Goal: Navigation & Orientation: Find specific page/section

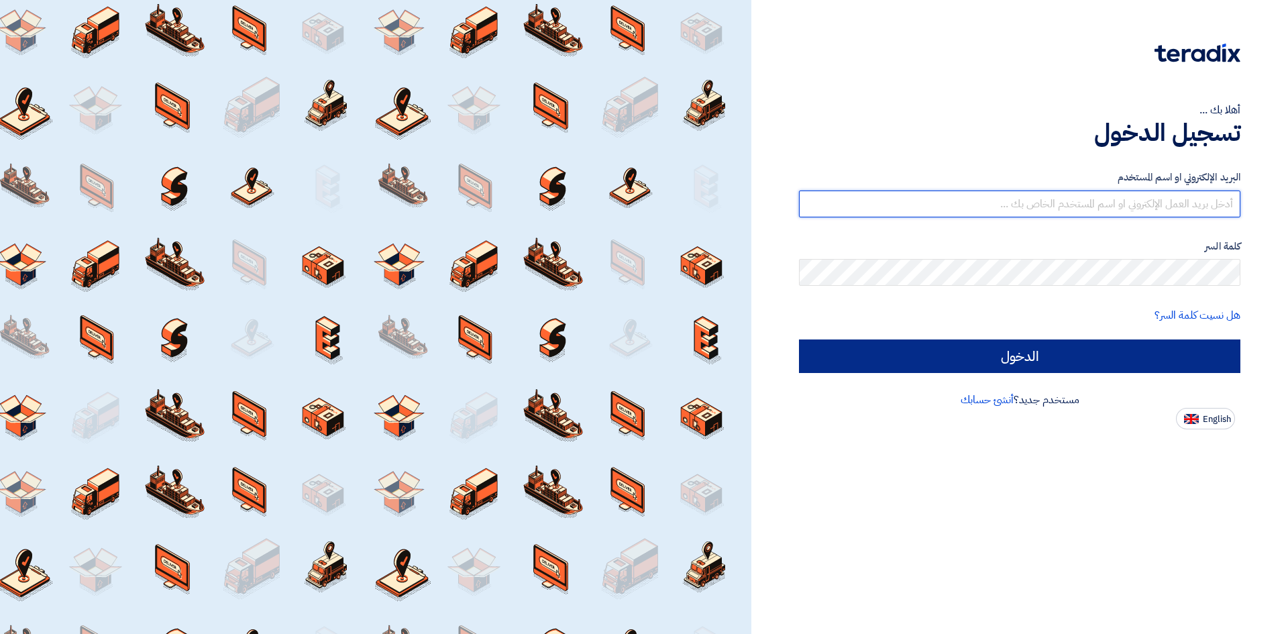
type input "[EMAIL_ADDRESS][DOMAIN_NAME]"
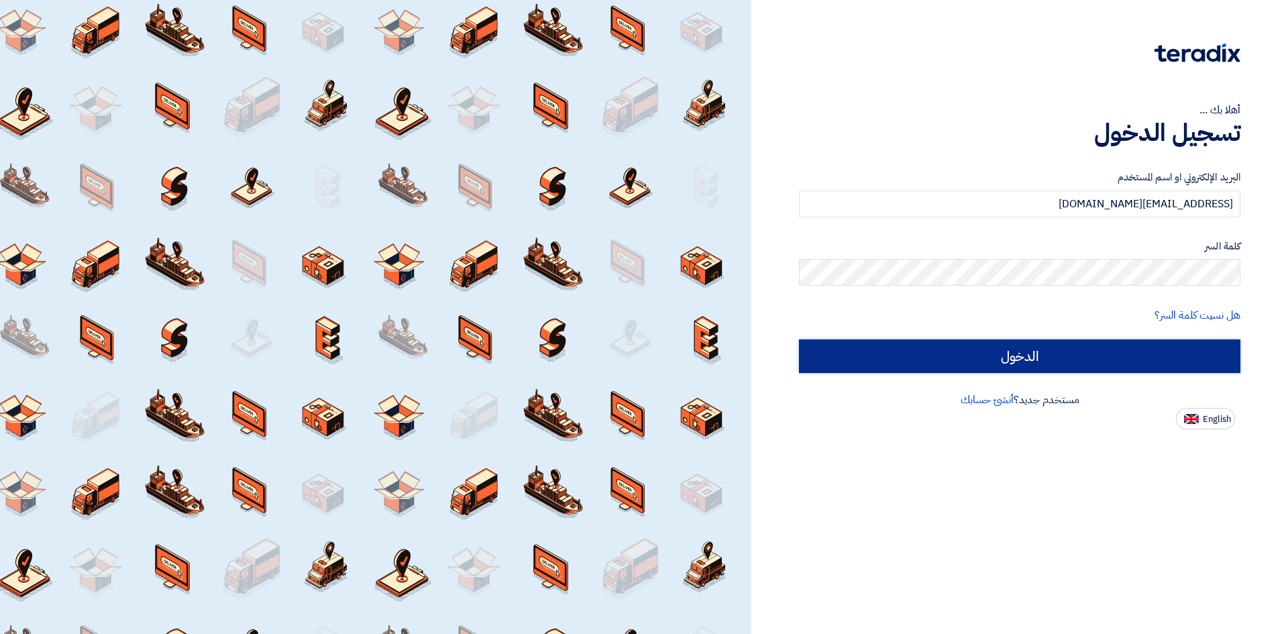
click at [1084, 352] on input "الدخول" at bounding box center [1019, 356] width 441 height 34
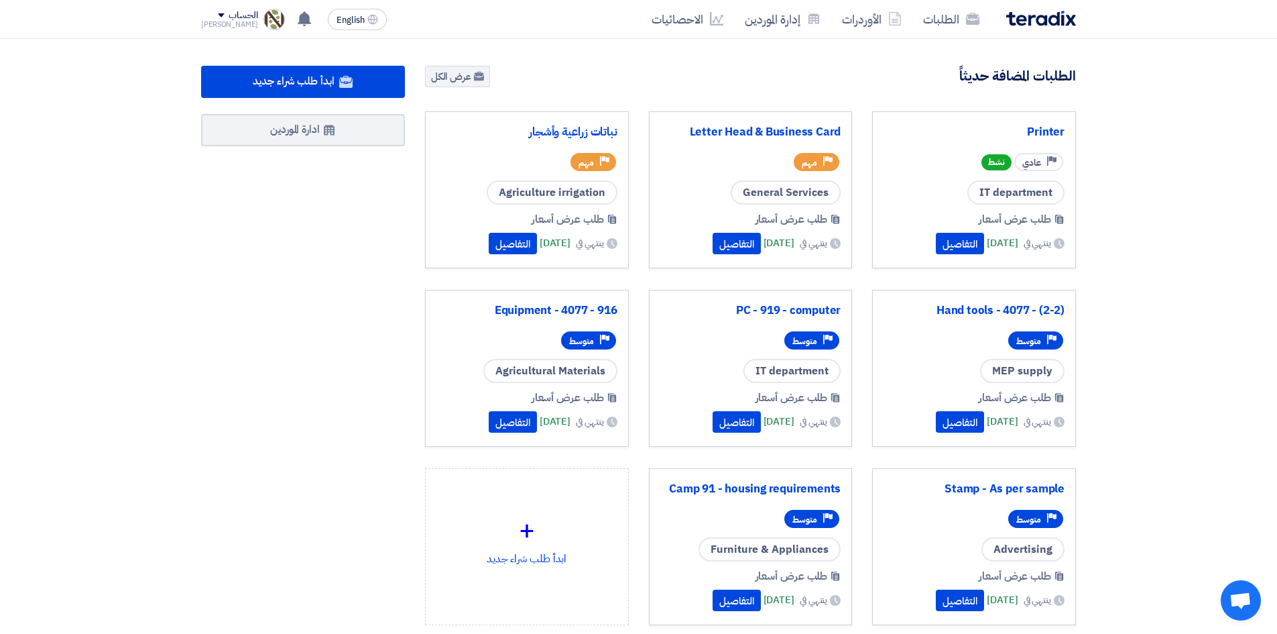
click at [933, 193] on div "IT department" at bounding box center [974, 192] width 181 height 24
click at [930, 131] on link "Printer" at bounding box center [974, 131] width 181 height 13
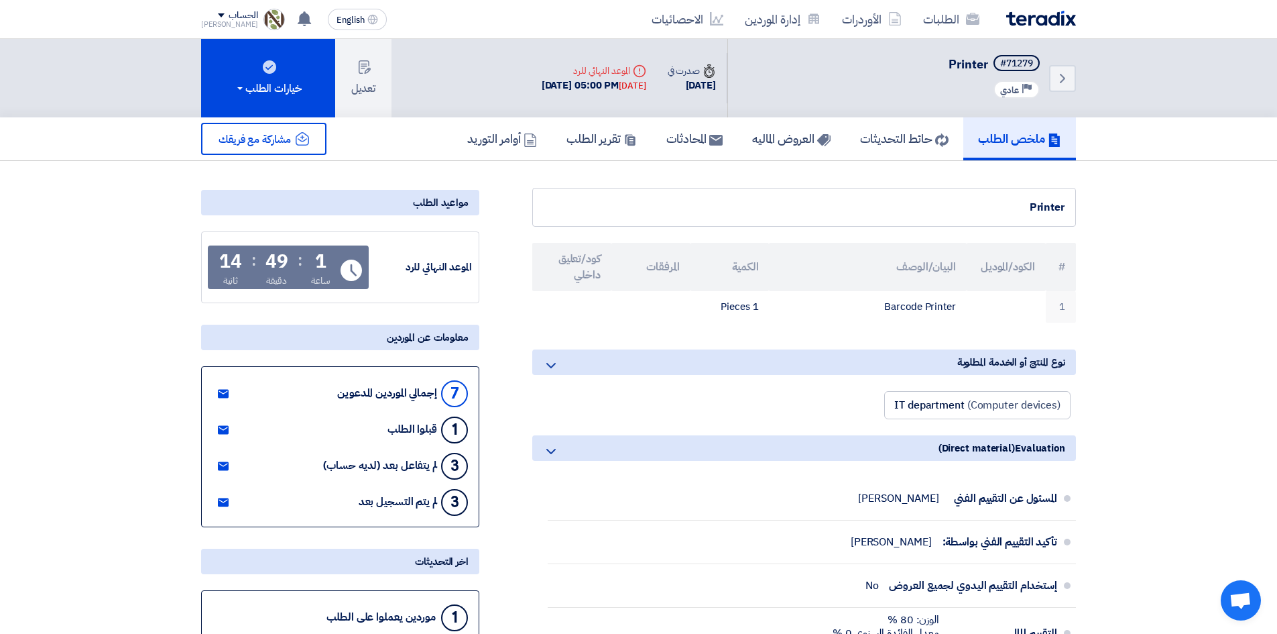
click at [1029, 19] on img at bounding box center [1042, 18] width 70 height 15
